Goal: Transaction & Acquisition: Obtain resource

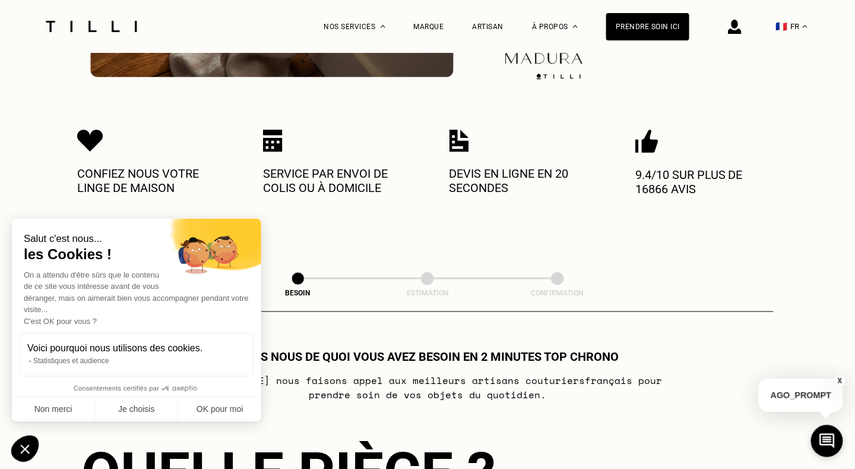
scroll to position [394, 0]
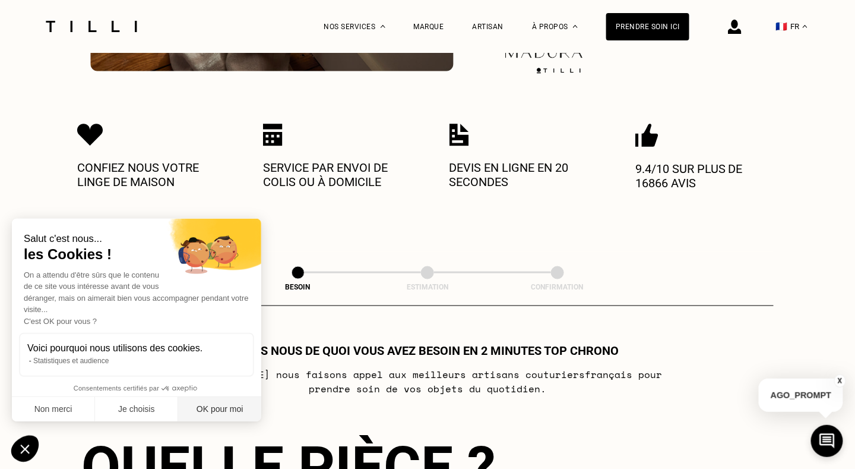
click at [238, 404] on button "OK pour moi" at bounding box center [219, 409] width 83 height 25
checkbox input "true"
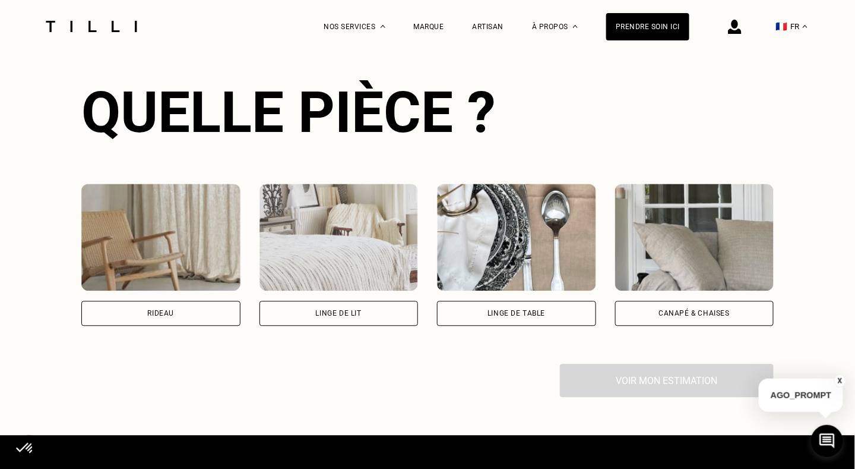
scroll to position [757, 0]
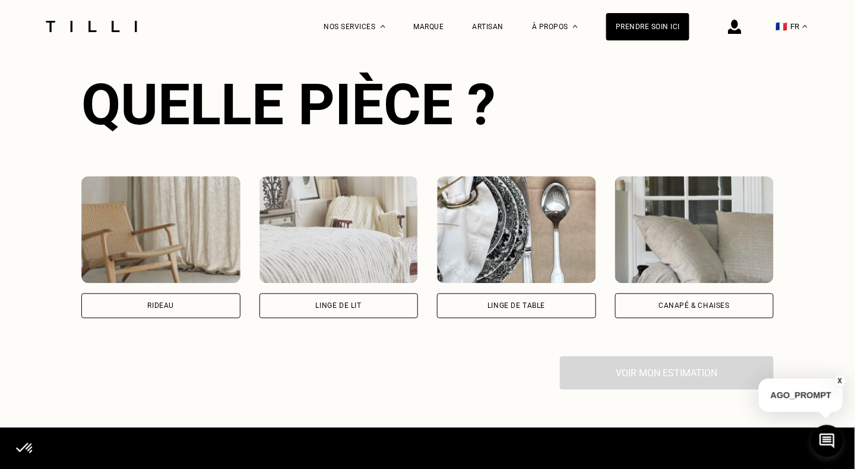
click at [174, 309] on div "Rideau" at bounding box center [160, 305] width 27 height 7
select select "FR"
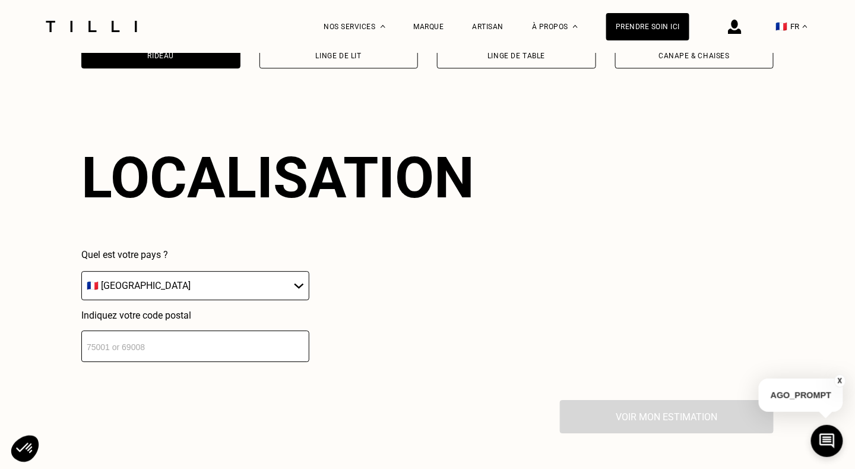
scroll to position [1039, 0]
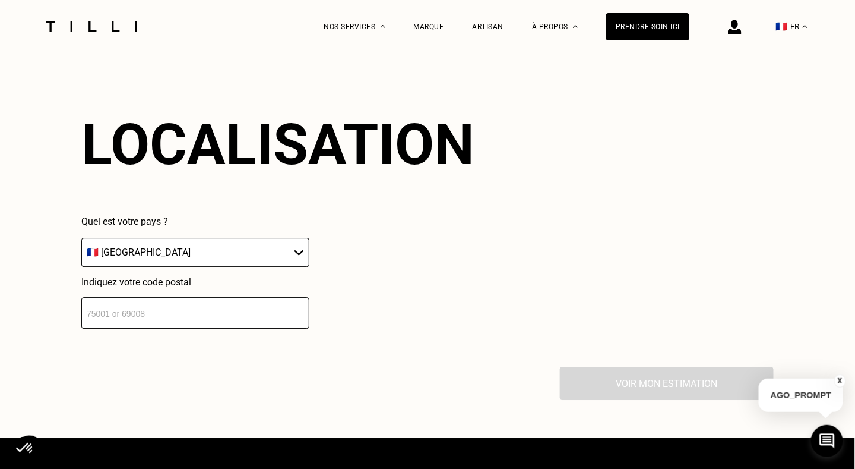
click at [296, 261] on select "🇦🇹 [GEOGRAPHIC_DATA] 🇧🇪 [GEOGRAPHIC_DATA] 🇧🇬 [GEOGRAPHIC_DATA] 🇭🇷 [GEOGRAPHIC_D…" at bounding box center [195, 252] width 228 height 29
click at [217, 314] on input "number" at bounding box center [195, 312] width 228 height 31
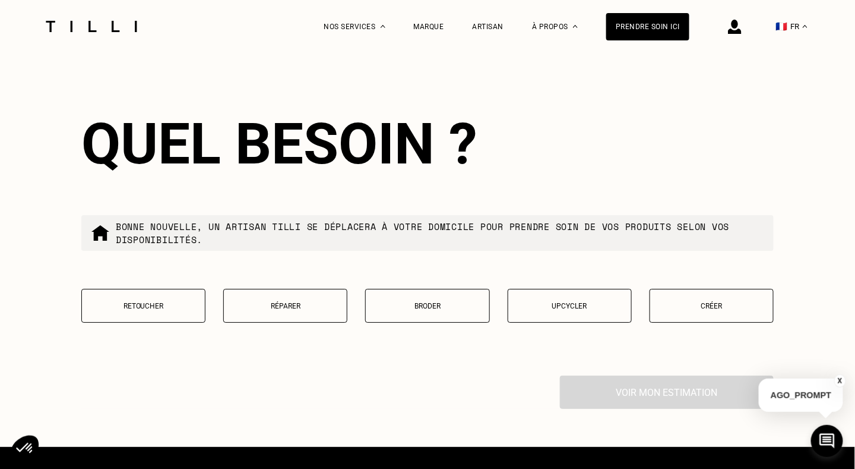
scroll to position [1334, 0]
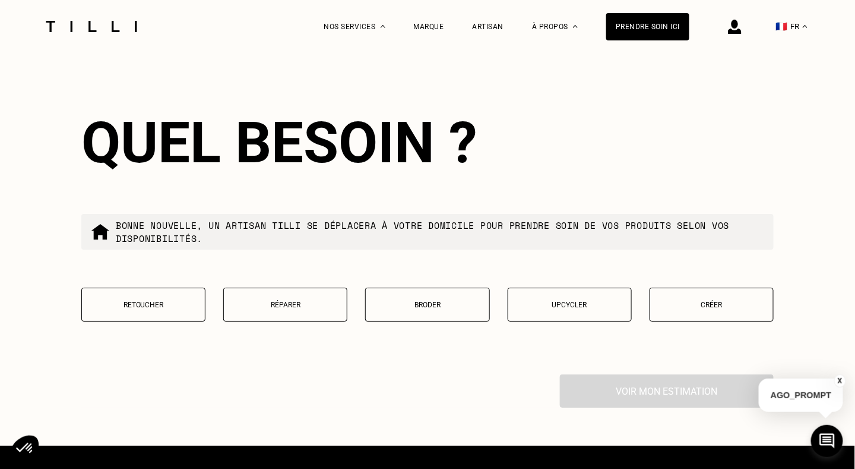
type input "33700"
click at [163, 317] on button "Retoucher" at bounding box center [143, 304] width 124 height 34
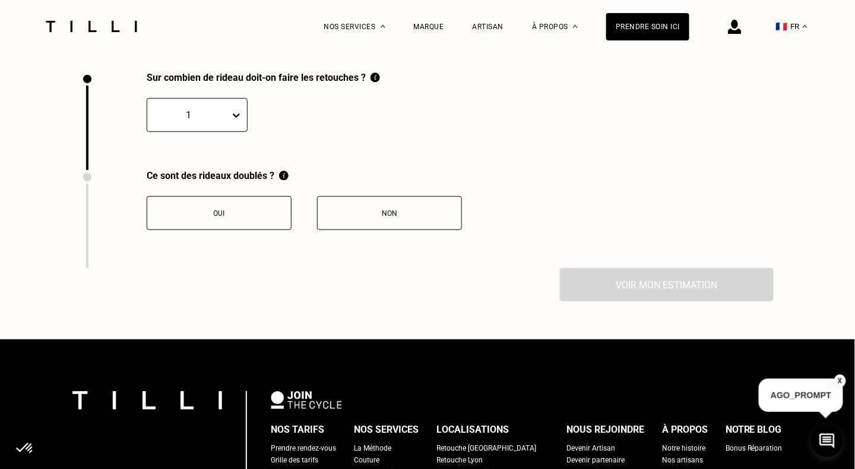
scroll to position [1639, 0]
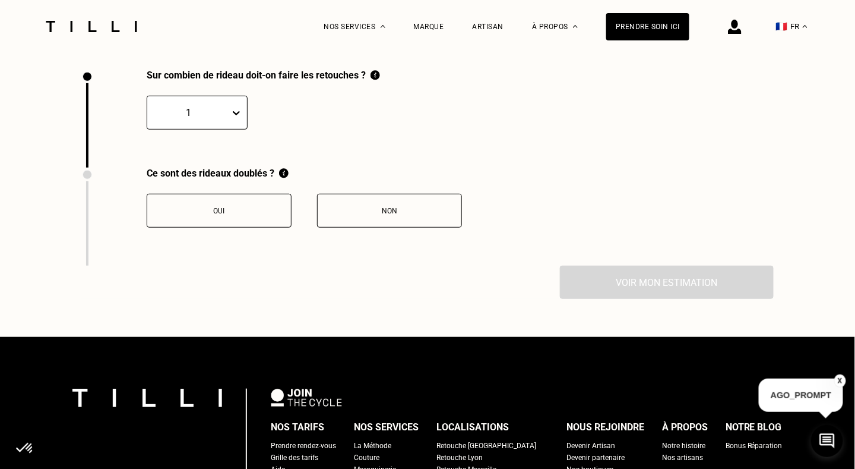
click at [363, 222] on button "Non" at bounding box center [389, 211] width 145 height 34
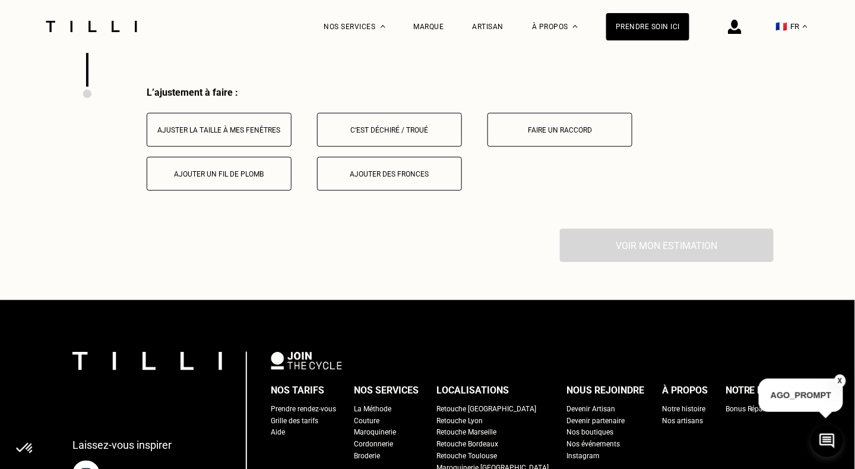
scroll to position [1835, 0]
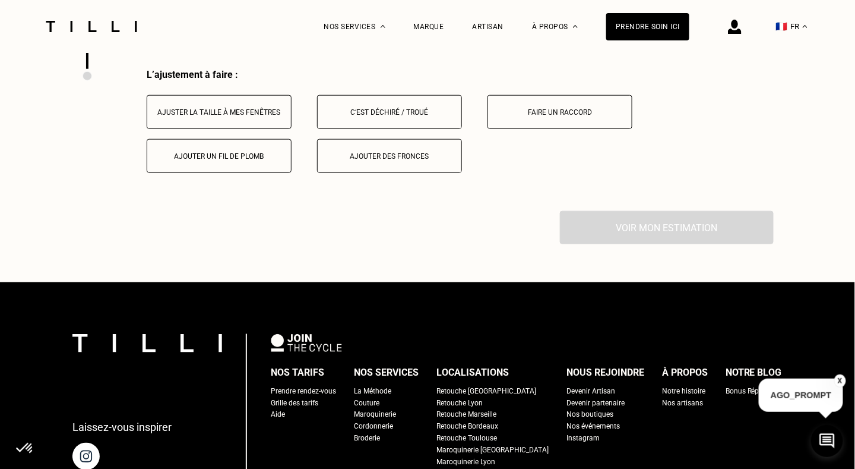
click at [248, 121] on button "Ajuster la taille à mes fenêtres" at bounding box center [219, 112] width 145 height 34
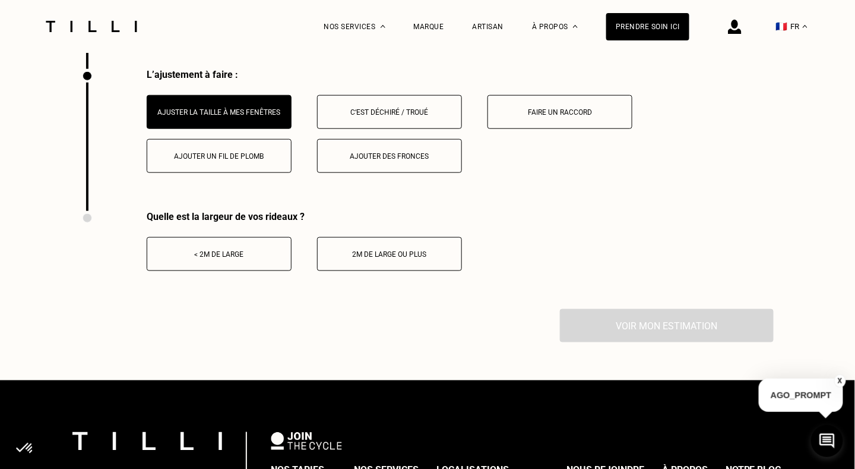
click at [234, 263] on button "< 2m de large" at bounding box center [219, 254] width 145 height 34
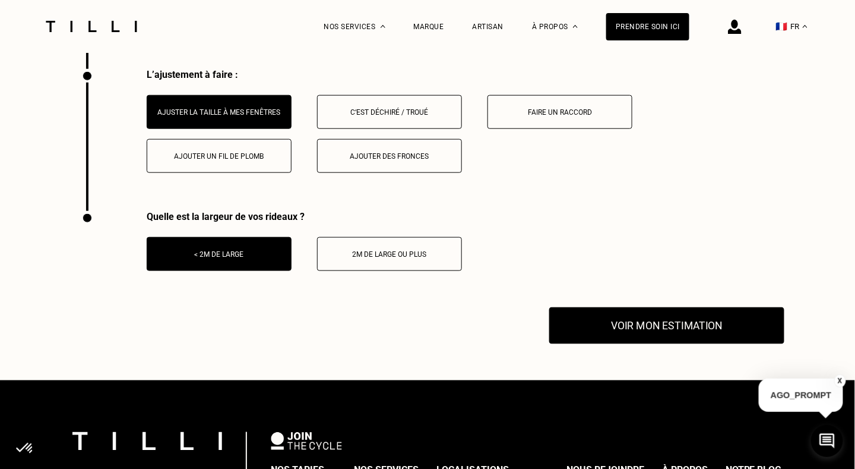
click at [679, 330] on button "Voir mon estimation" at bounding box center [666, 325] width 235 height 37
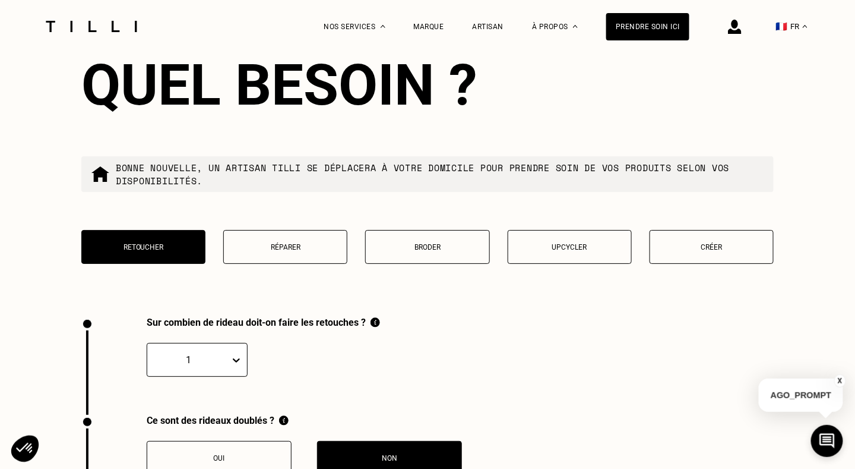
scroll to position [1368, 0]
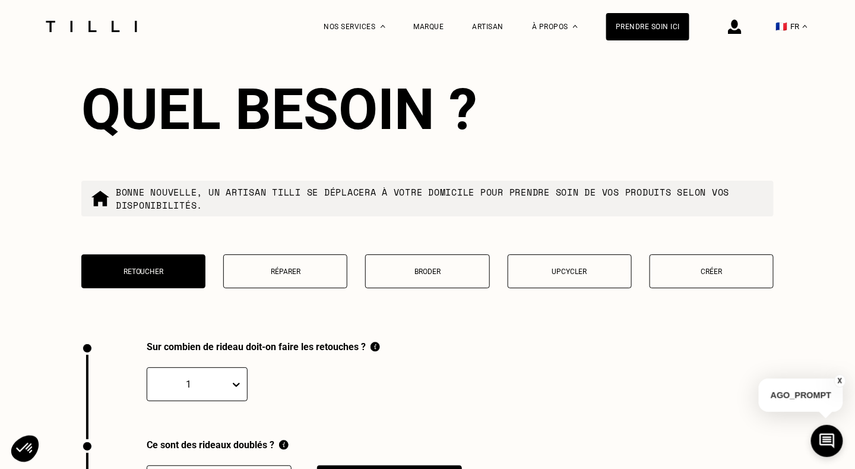
click at [299, 263] on button "Réparer" at bounding box center [285, 271] width 124 height 34
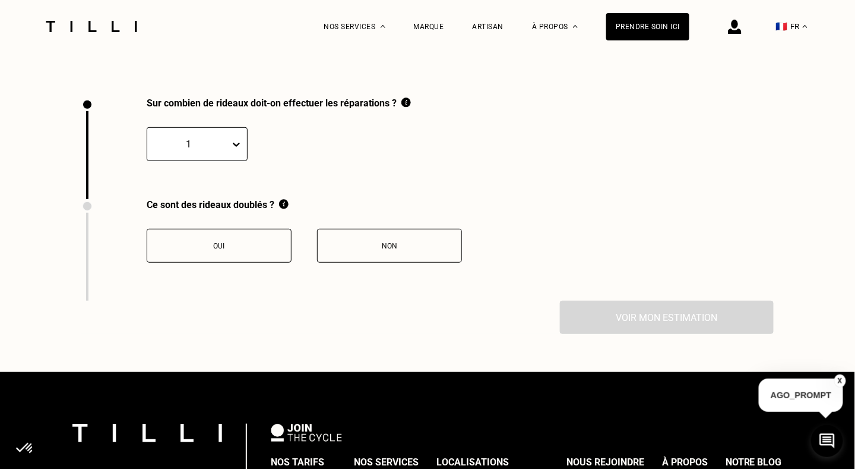
scroll to position [1639, 0]
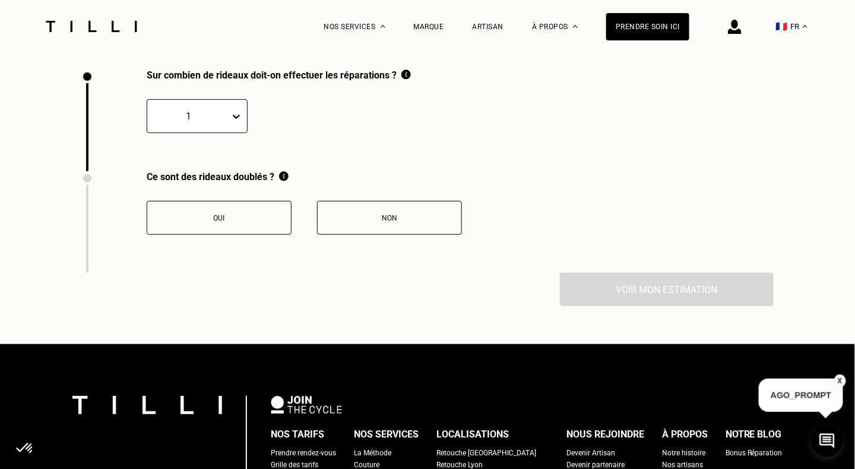
click at [372, 211] on button "Non" at bounding box center [389, 218] width 145 height 34
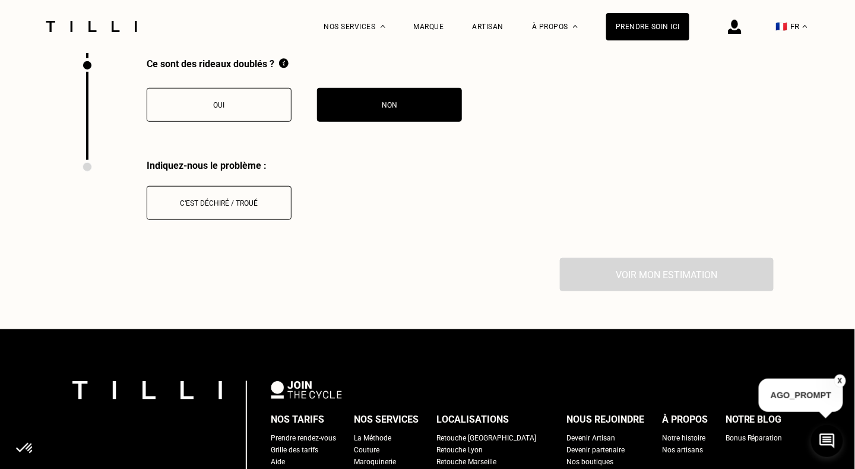
scroll to position [1783, 0]
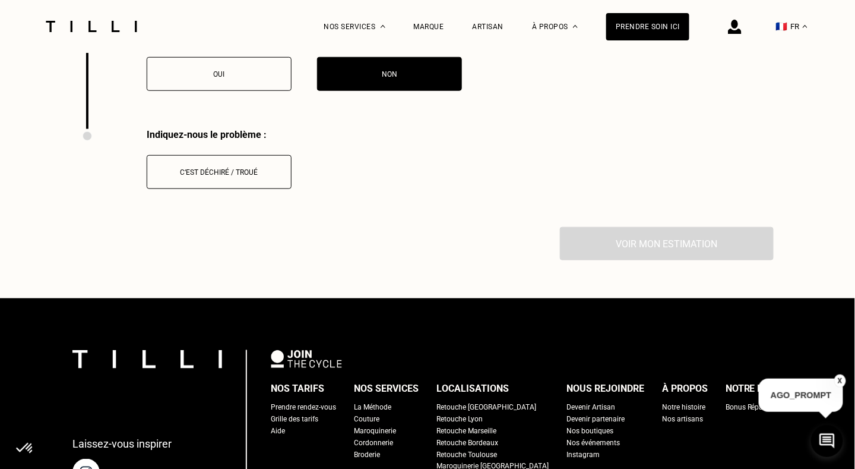
click at [236, 182] on button "C‘est déchiré / troué" at bounding box center [219, 172] width 145 height 34
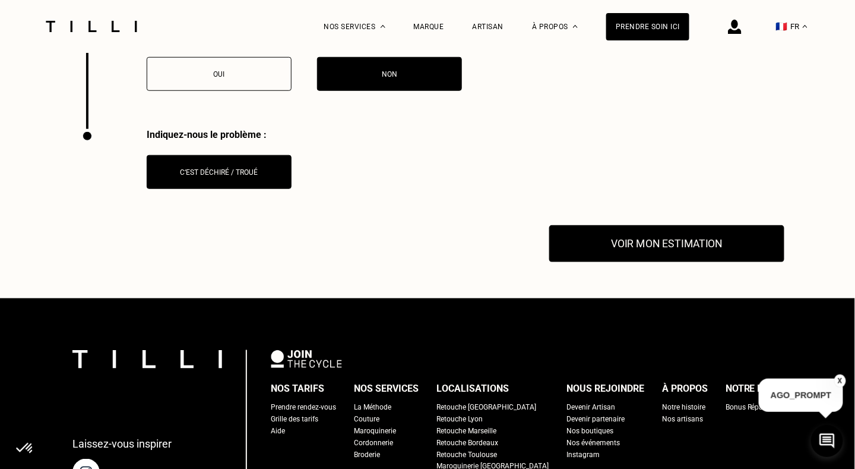
click at [632, 249] on button "Voir mon estimation" at bounding box center [666, 243] width 235 height 37
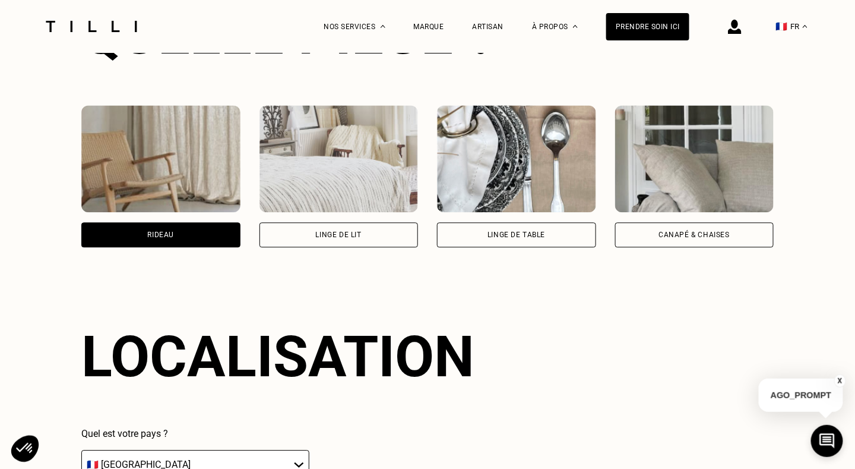
scroll to position [825, 0]
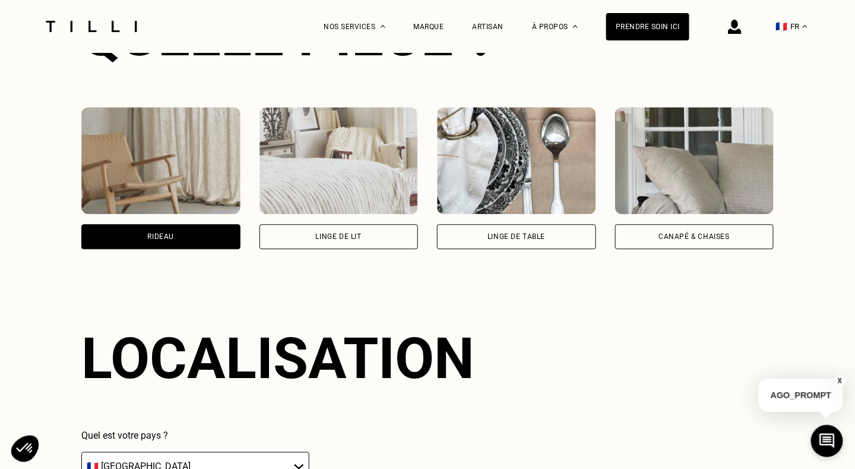
click at [679, 243] on div "Canapé & chaises" at bounding box center [694, 236] width 159 height 25
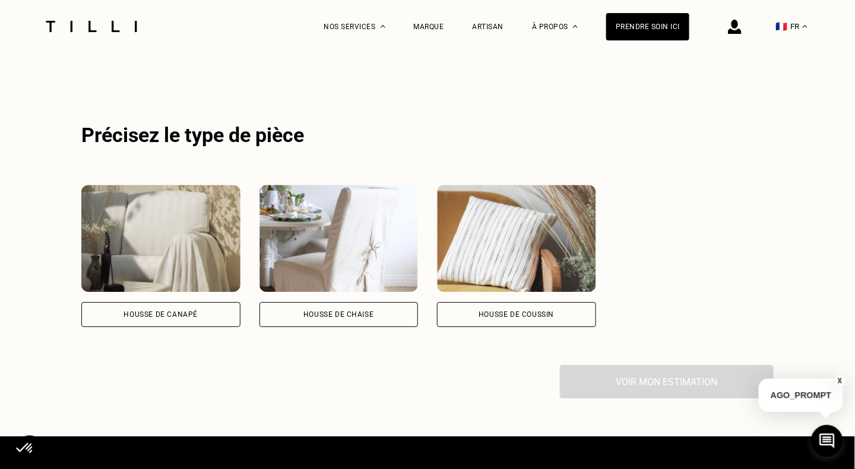
scroll to position [1039, 0]
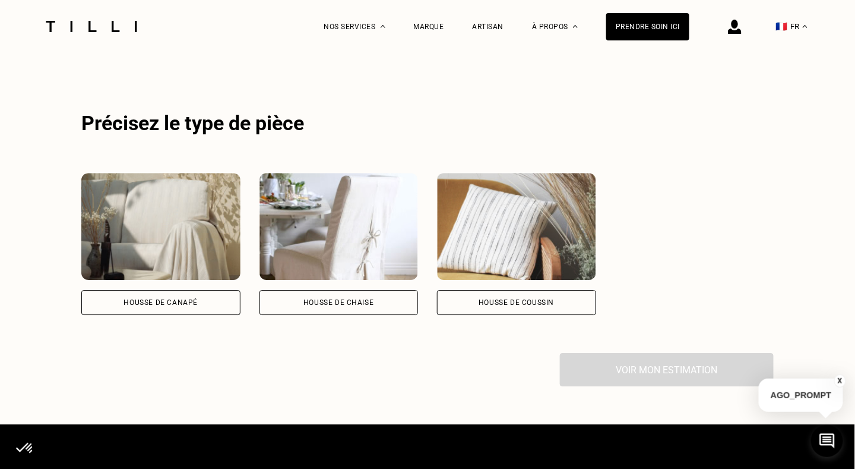
click at [530, 305] on div "Housse de coussin" at bounding box center [516, 302] width 75 height 7
select select "FR"
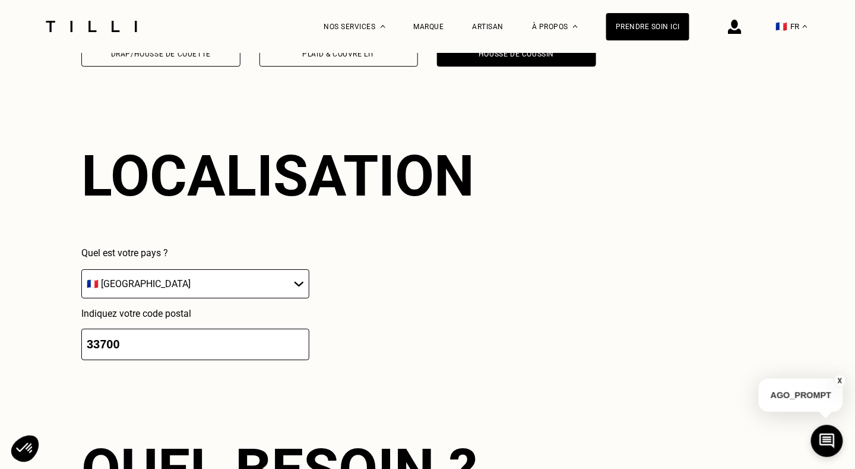
scroll to position [1319, 0]
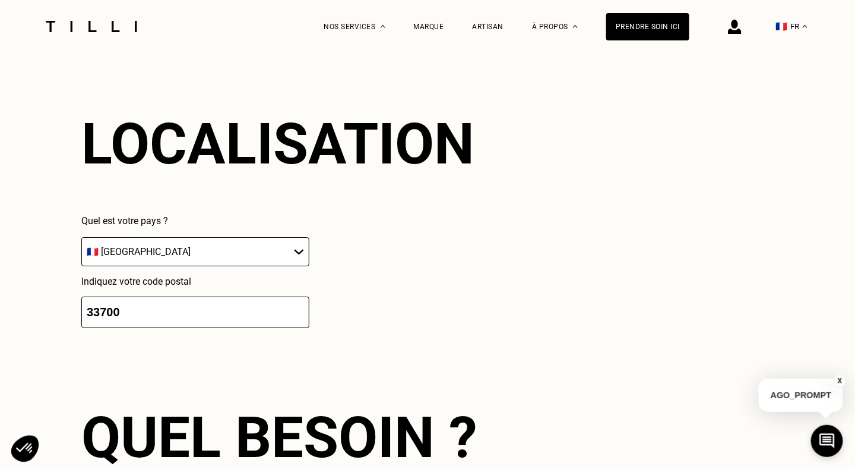
click at [292, 254] on select "🇦🇹 [GEOGRAPHIC_DATA] 🇧🇪 [GEOGRAPHIC_DATA] 🇧🇬 [GEOGRAPHIC_DATA] 🇭🇷 [GEOGRAPHIC_D…" at bounding box center [195, 251] width 228 height 29
click at [363, 290] on div "Quel est votre pays ? 🇦🇹 [GEOGRAPHIC_DATA] 🇧🇪 [GEOGRAPHIC_DATA] 🇧🇬 [GEOGRAPHIC_…" at bounding box center [277, 271] width 393 height 113
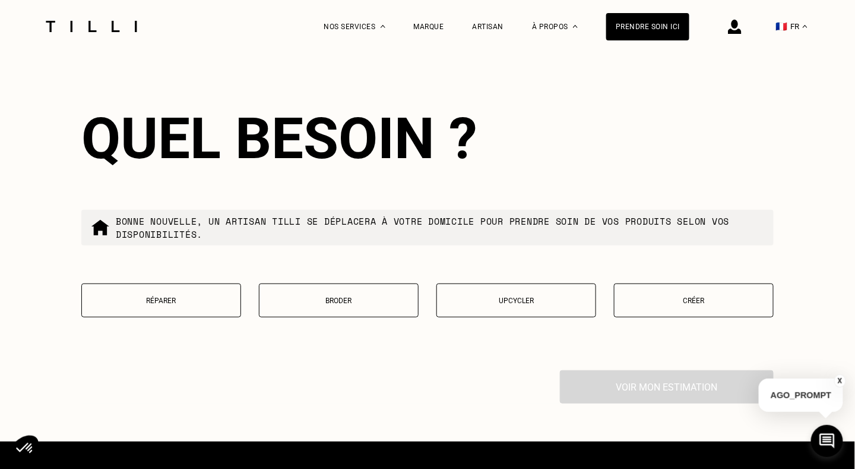
scroll to position [1622, 0]
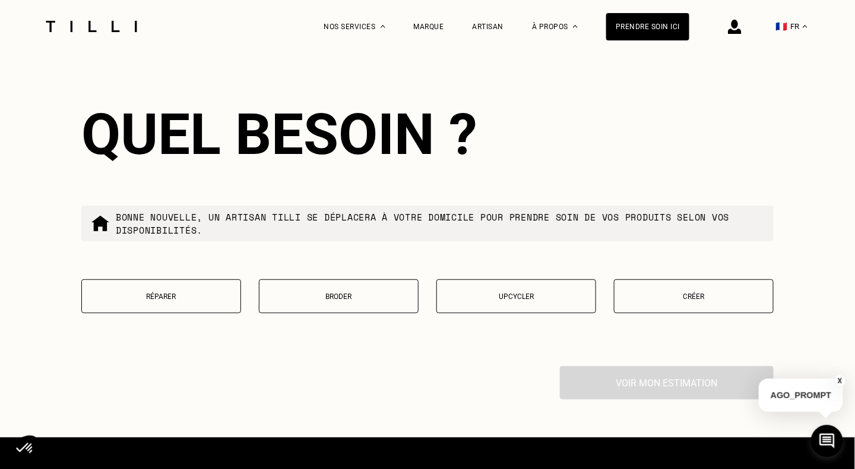
click at [177, 307] on button "Réparer" at bounding box center [161, 296] width 160 height 34
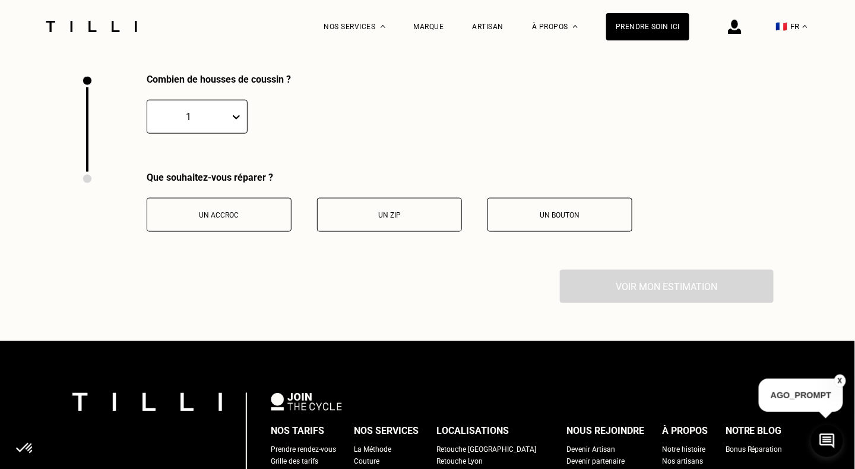
scroll to position [1919, 0]
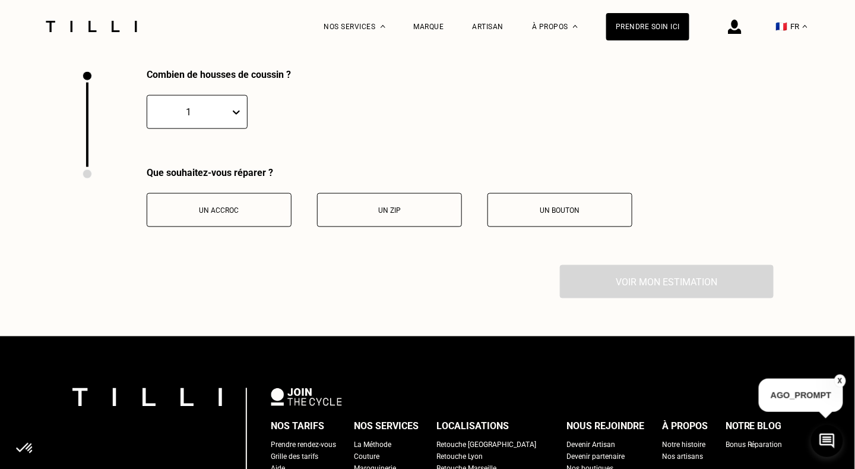
click at [243, 214] on p "Un accroc" at bounding box center [219, 210] width 132 height 8
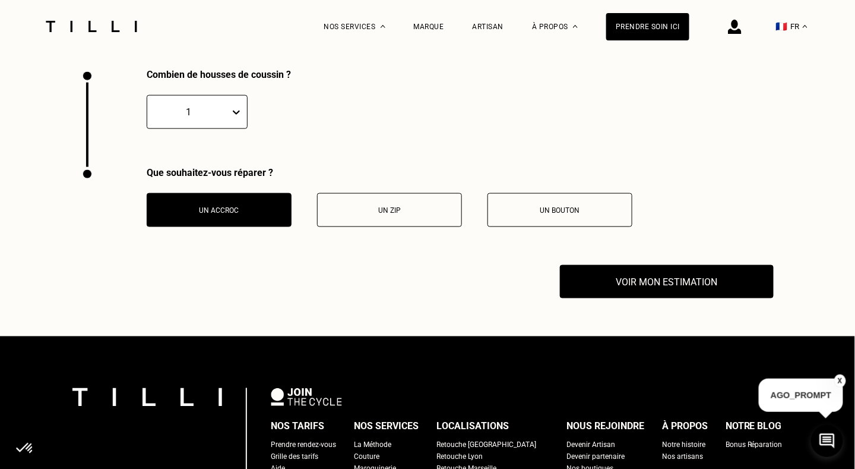
click at [379, 199] on button "Un zip" at bounding box center [389, 210] width 145 height 34
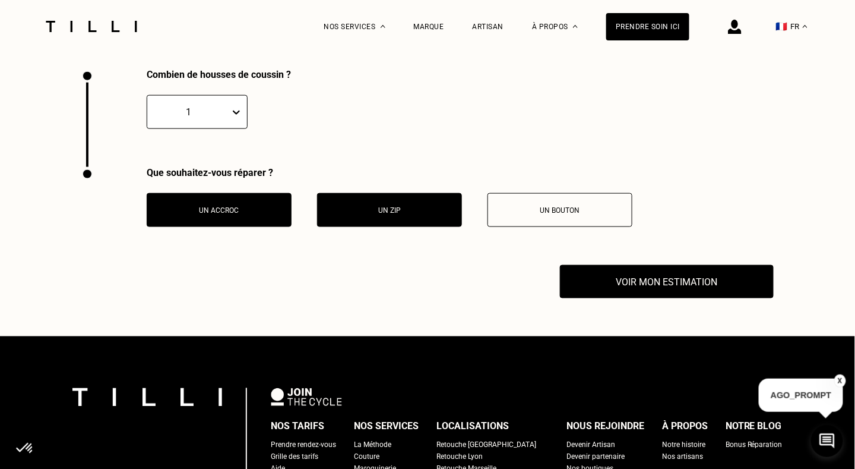
click at [250, 213] on p "Un accroc" at bounding box center [219, 210] width 132 height 8
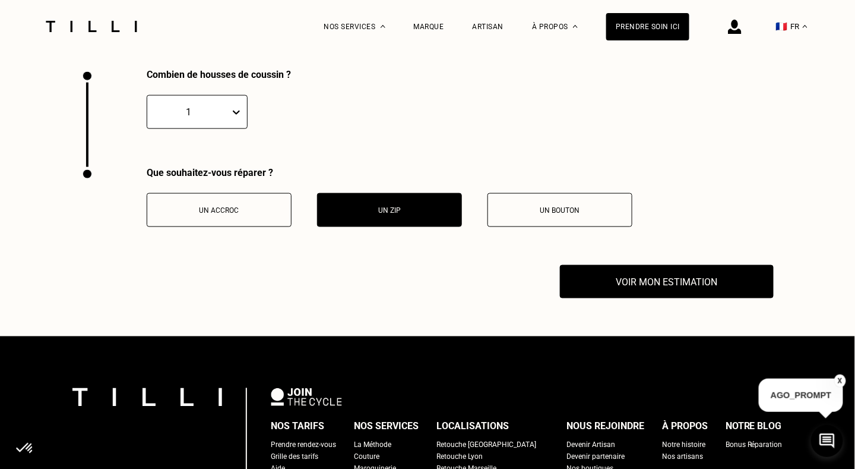
click at [531, 211] on p "Un bouton" at bounding box center [560, 210] width 132 height 8
click at [429, 227] on button "Un zip" at bounding box center [389, 210] width 145 height 34
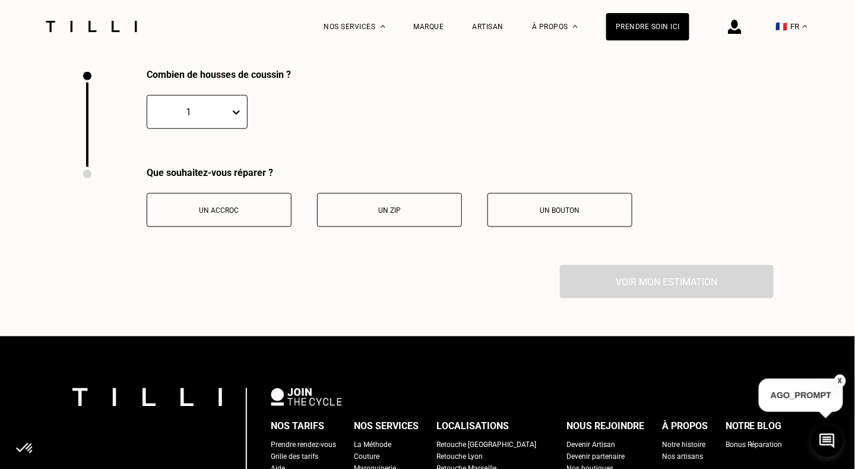
click at [571, 214] on p "Un bouton" at bounding box center [560, 210] width 132 height 8
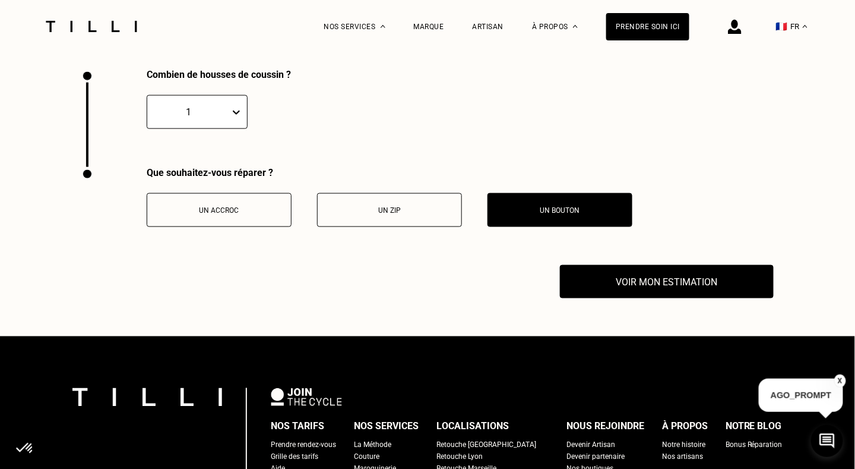
click at [406, 227] on button "Un zip" at bounding box center [389, 210] width 145 height 34
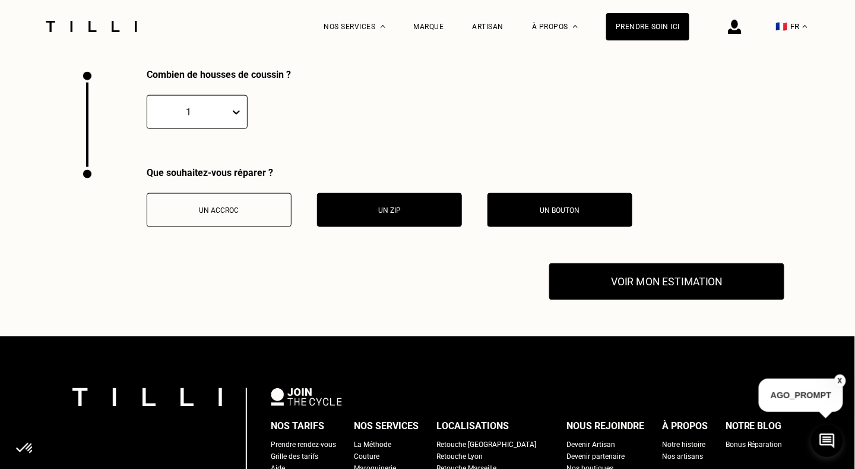
click at [675, 293] on button "Voir mon estimation" at bounding box center [666, 281] width 235 height 37
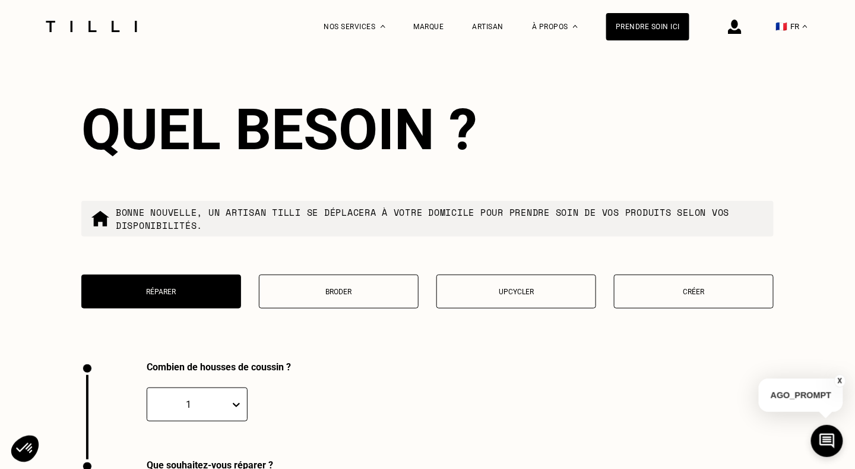
scroll to position [1621, 0]
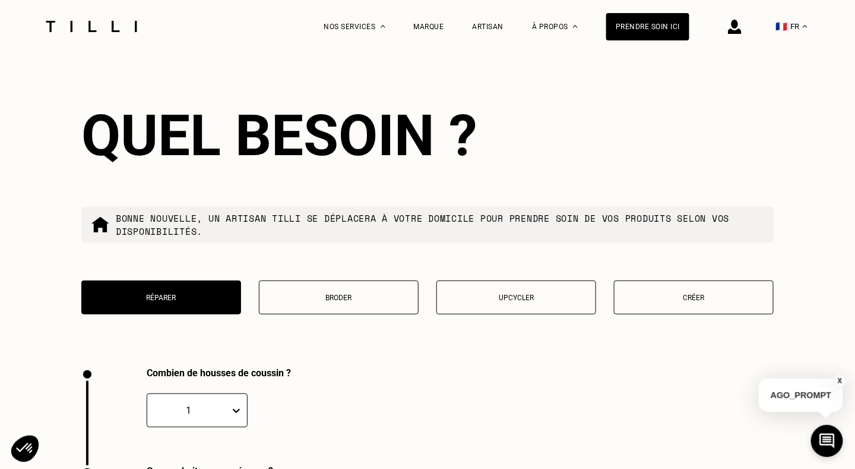
click at [534, 306] on button "Upcycler" at bounding box center [516, 297] width 160 height 34
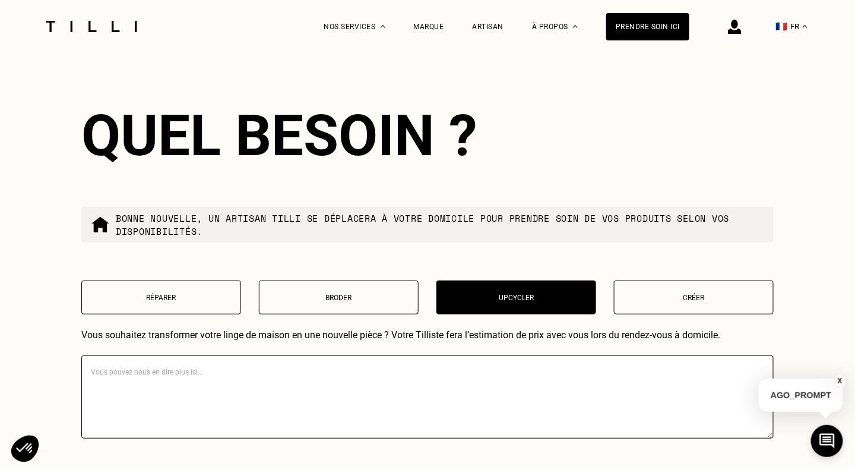
click at [658, 311] on button "Créer" at bounding box center [694, 297] width 160 height 34
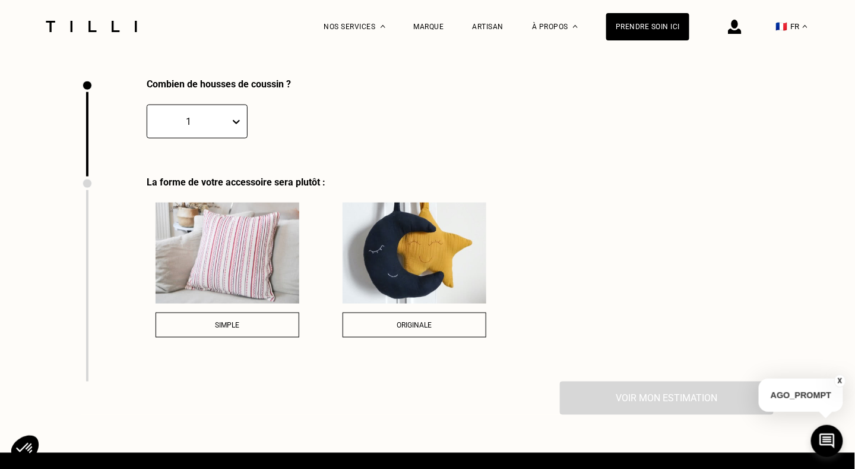
scroll to position [1919, 0]
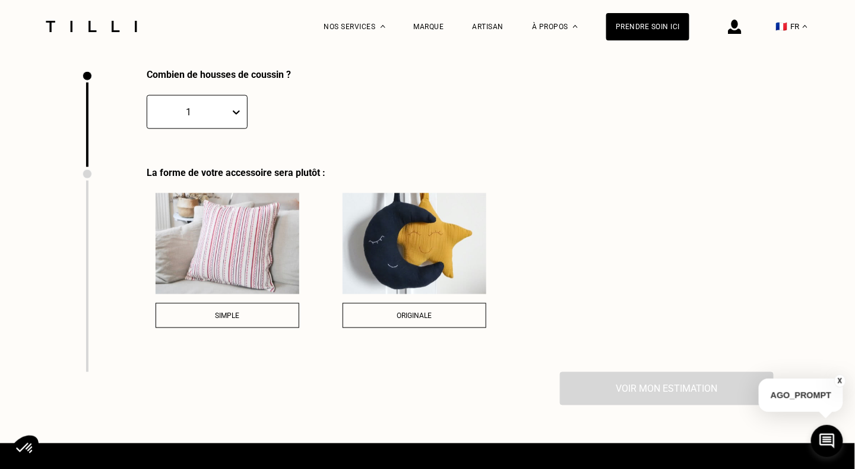
click at [254, 258] on img at bounding box center [228, 243] width 144 height 101
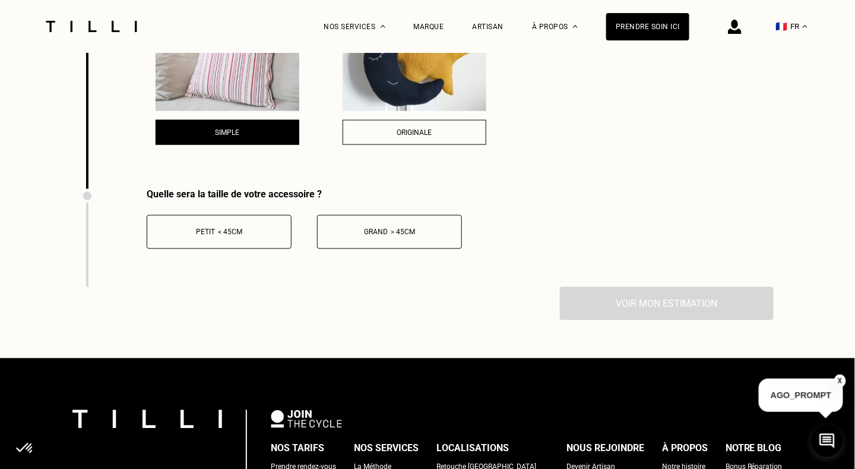
scroll to position [2107, 0]
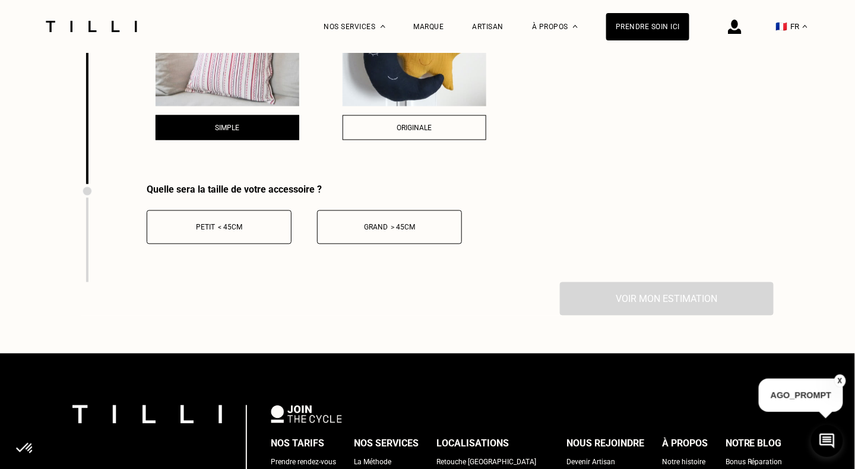
click at [227, 222] on button "Petit < 45cm" at bounding box center [219, 227] width 145 height 34
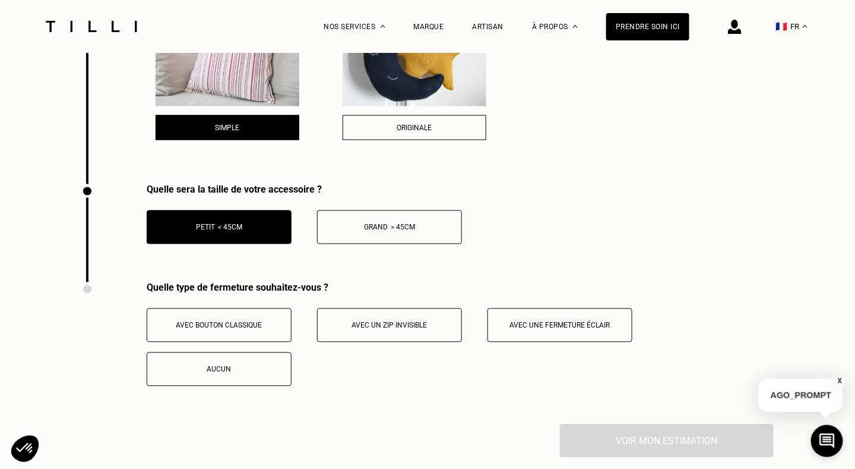
click at [419, 337] on button "Avec un zip invisible" at bounding box center [389, 325] width 145 height 34
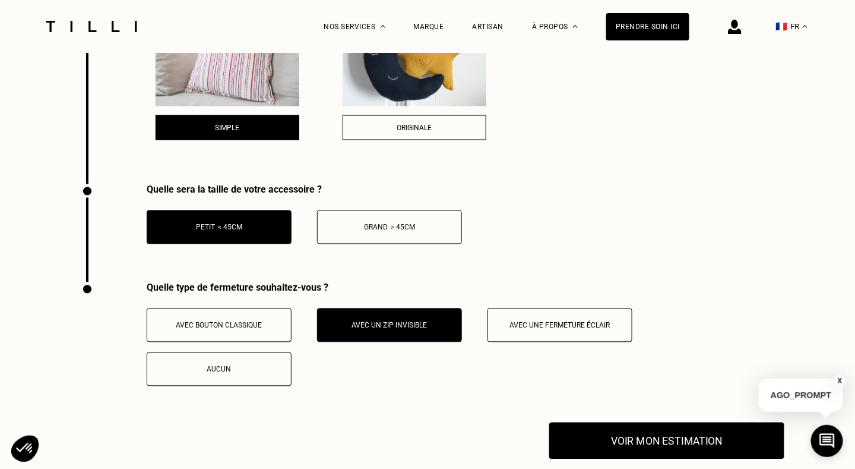
click at [665, 447] on button "Voir mon estimation" at bounding box center [666, 440] width 235 height 37
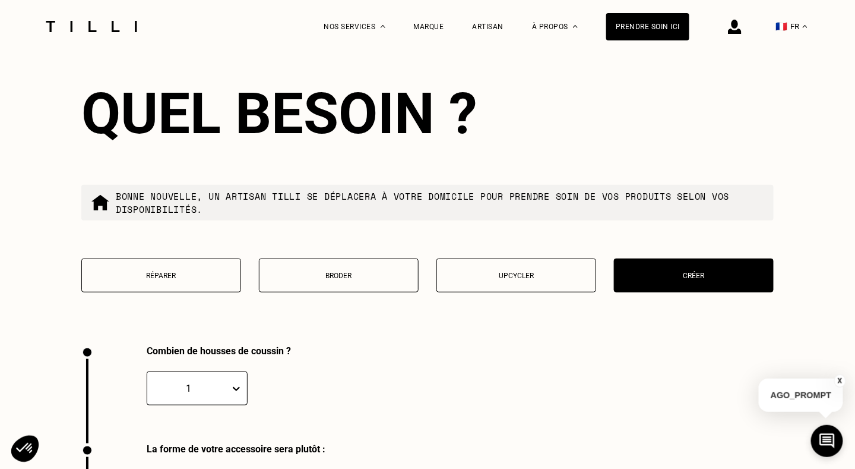
scroll to position [1669, 0]
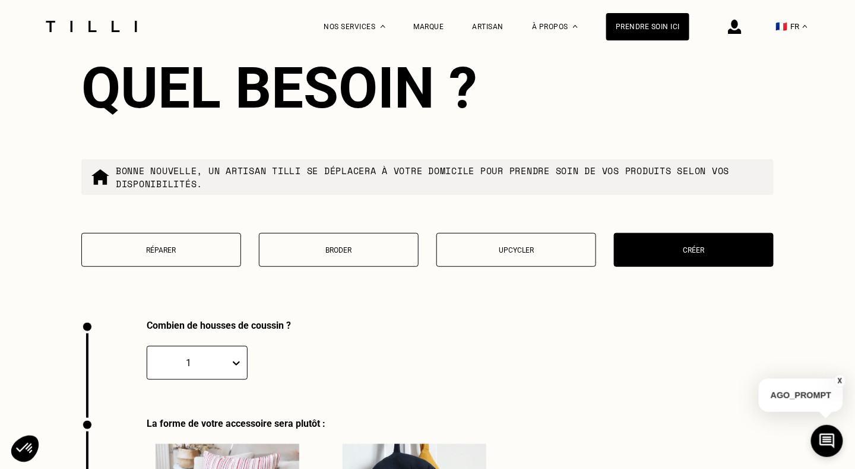
click at [181, 251] on p "Réparer" at bounding box center [161, 250] width 147 height 8
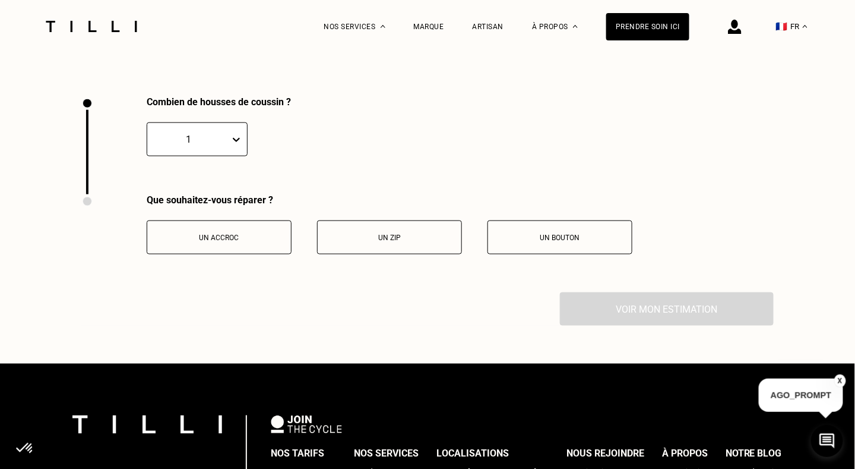
scroll to position [1919, 0]
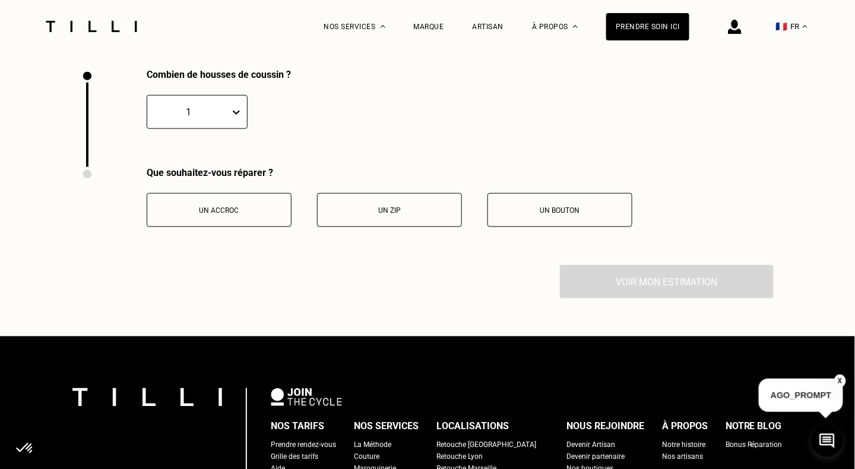
click at [420, 214] on p "Un zip" at bounding box center [390, 210] width 132 height 8
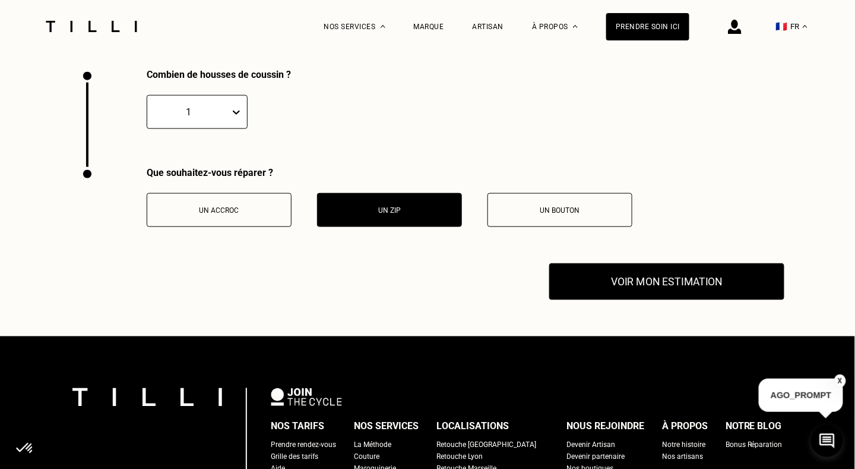
click at [619, 279] on button "Voir mon estimation" at bounding box center [666, 281] width 235 height 37
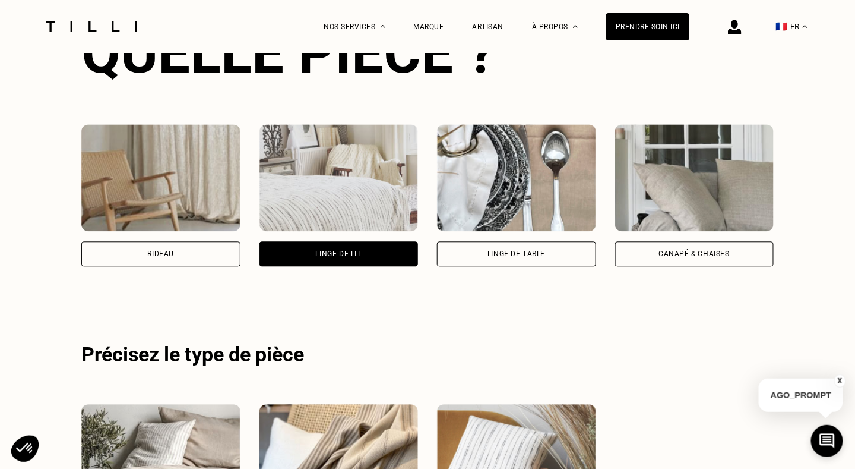
scroll to position [810, 0]
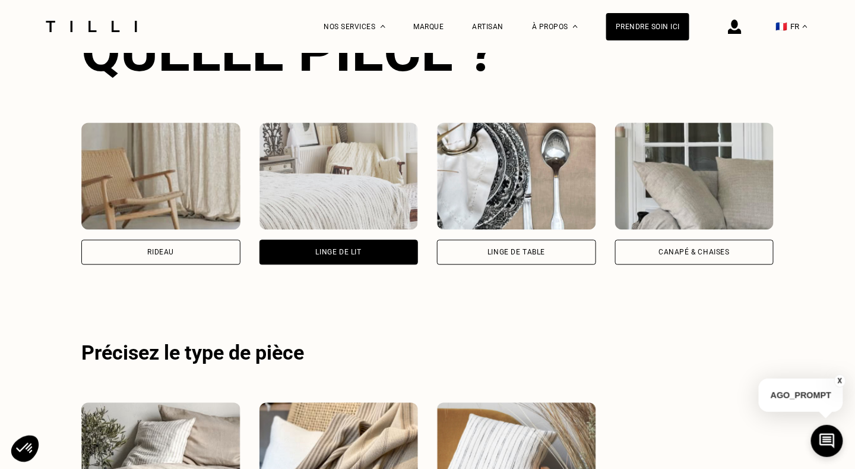
click at [528, 249] on div "Linge de table" at bounding box center [517, 251] width 58 height 7
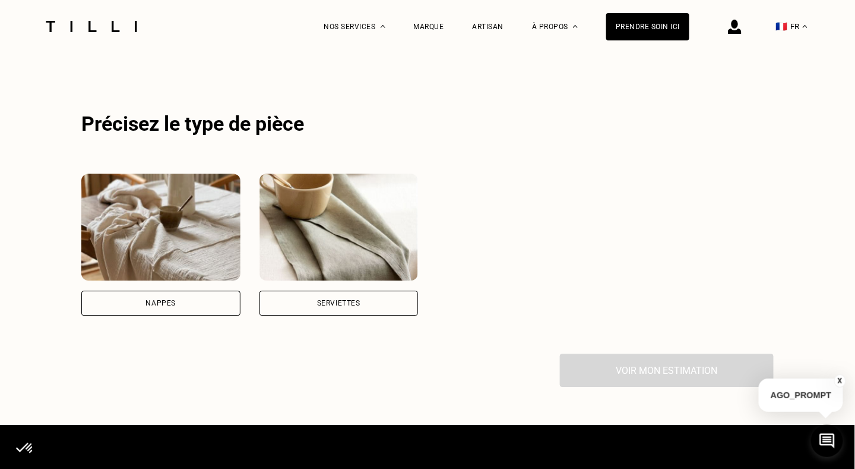
scroll to position [1039, 0]
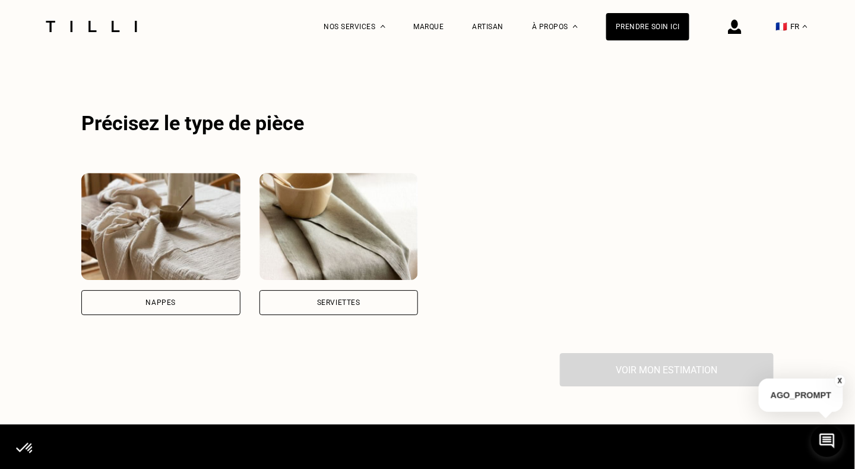
click at [169, 293] on div "Nappes" at bounding box center [160, 302] width 159 height 25
select select "FR"
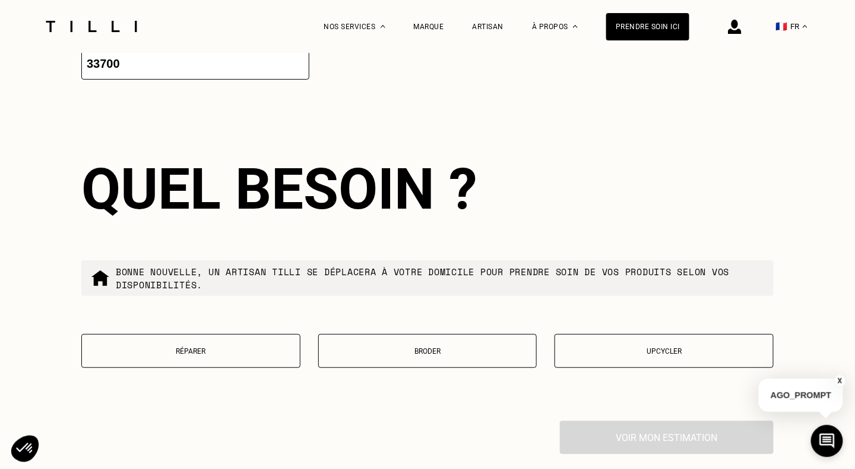
scroll to position [1571, 0]
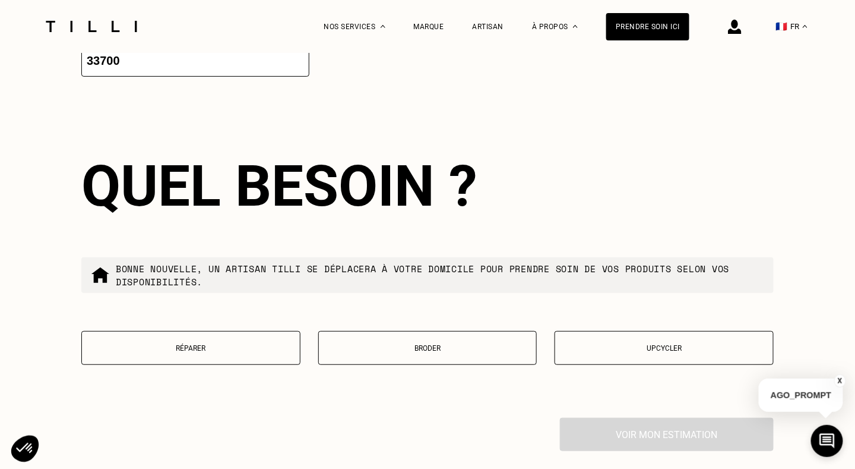
click at [197, 360] on button "Réparer" at bounding box center [190, 348] width 219 height 34
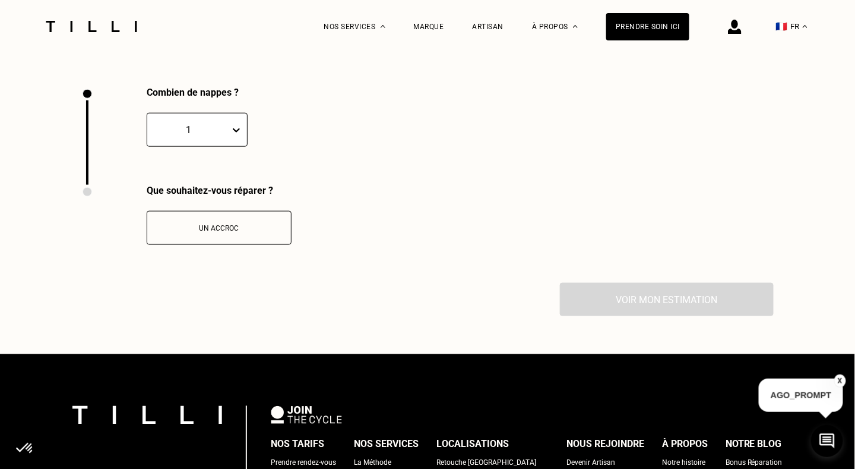
scroll to position [1919, 0]
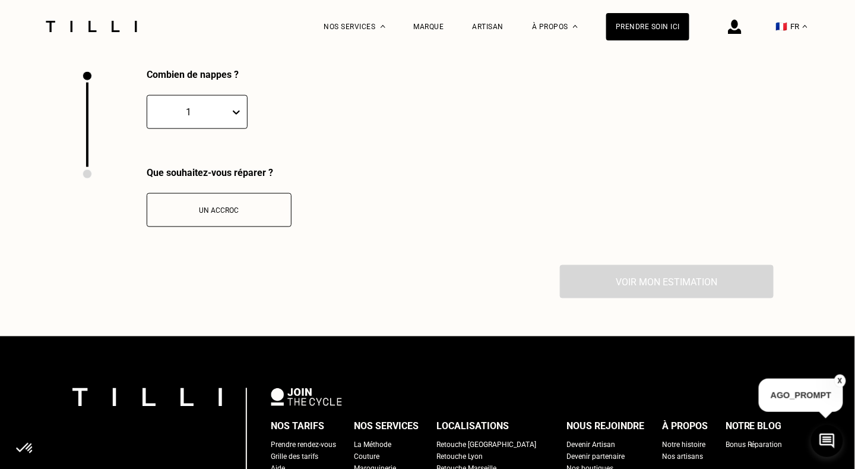
click at [224, 197] on div "Un accroc" at bounding box center [219, 202] width 145 height 49
click at [230, 211] on p "Un accroc" at bounding box center [219, 210] width 132 height 8
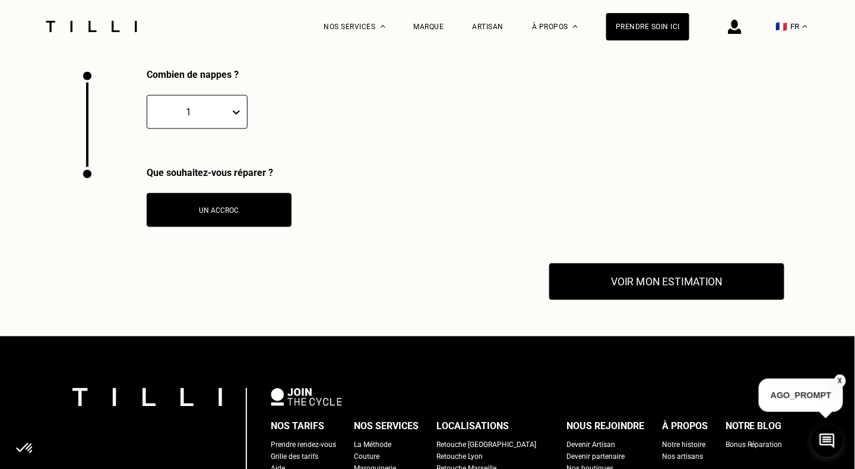
click at [722, 285] on button "Voir mon estimation" at bounding box center [666, 281] width 235 height 37
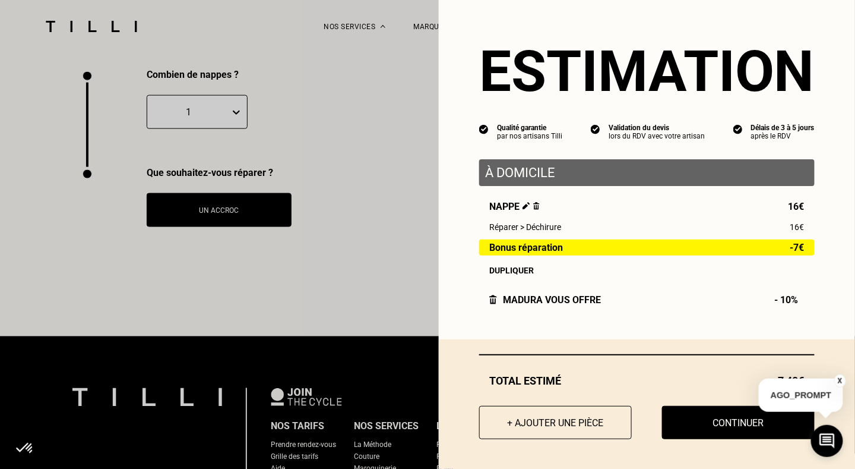
click at [439, 135] on div "Estimation Qualité garantie par nos artisans Tilli Validation du devis lors du …" at bounding box center [647, 160] width 416 height 320
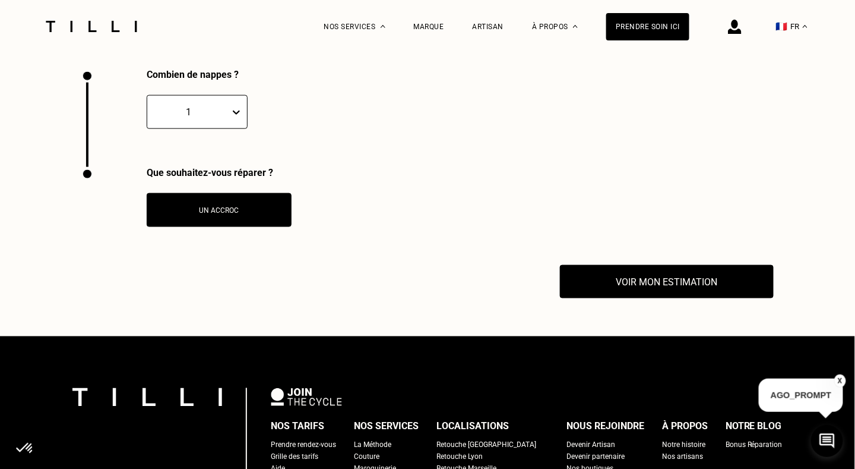
click at [393, 144] on div "Combien de nappes ? 1" at bounding box center [427, 118] width 692 height 98
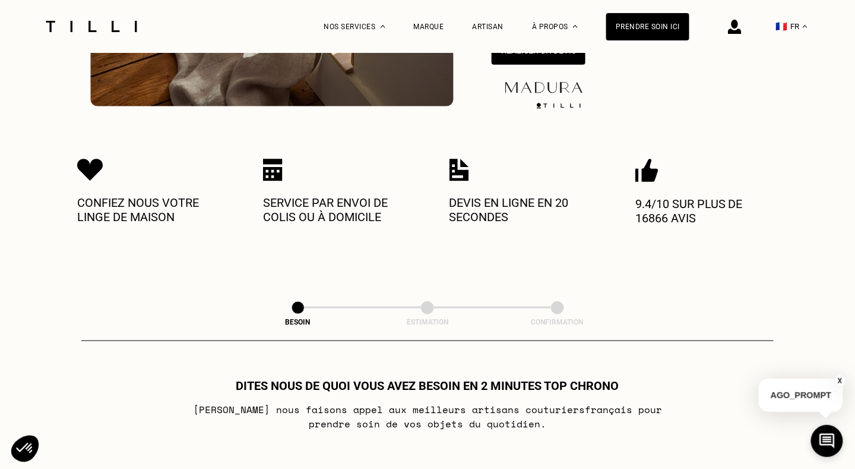
scroll to position [292, 0]
